Goal: Ask a question

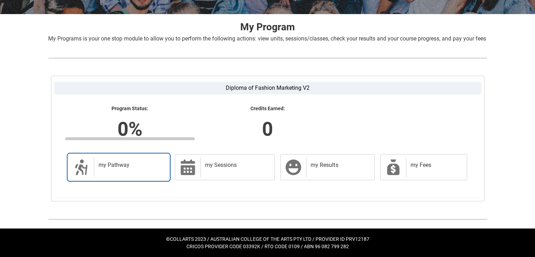
click at [143, 170] on div "my Pathway" at bounding box center [130, 167] width 72 height 20
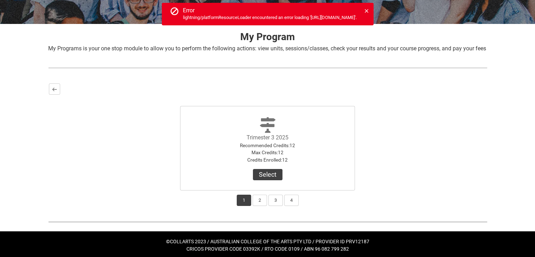
scroll to position [127, 0]
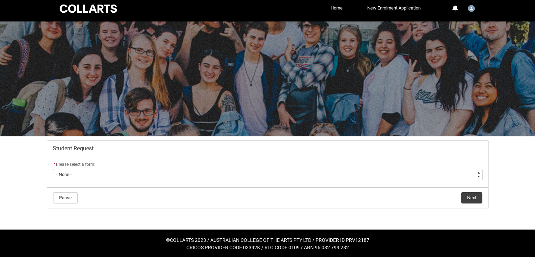
scroll to position [5, 0]
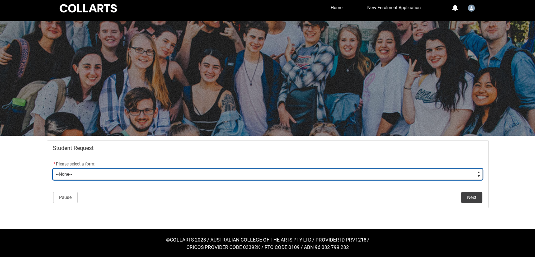
drag, startPoint x: 156, startPoint y: 174, endPoint x: 147, endPoint y: 171, distance: 8.8
click at [156, 174] on select "--None-- Academic Transcript Application to Appeal Assignment Extension Change …" at bounding box center [268, 173] width 430 height 11
